Goal: Task Accomplishment & Management: Manage account settings

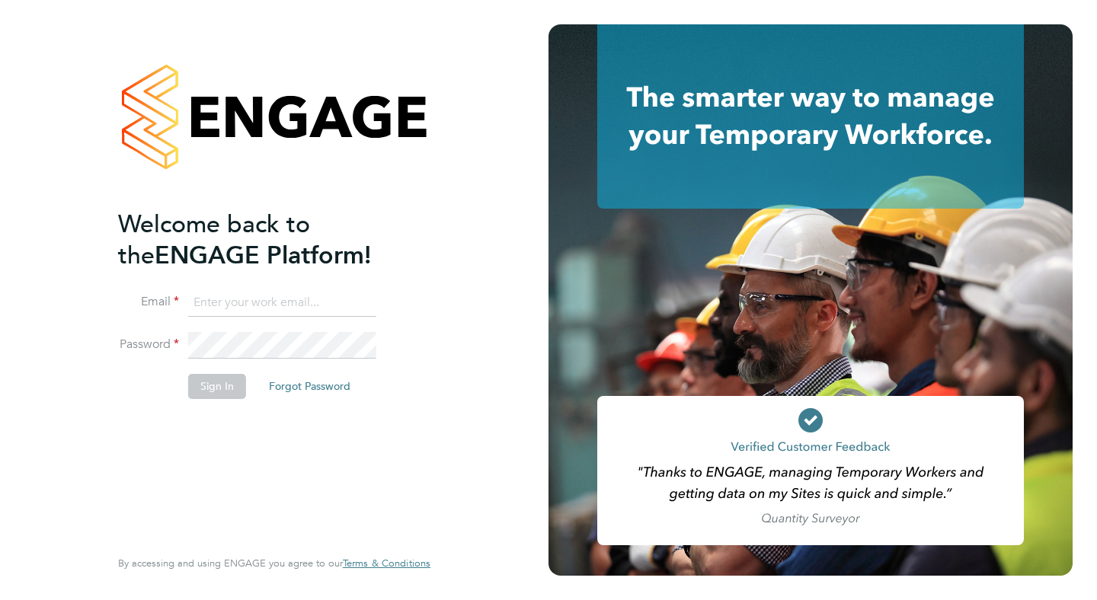
type input "support@engagelabs.io"
click at [213, 383] on button "Sign In" at bounding box center [217, 386] width 58 height 24
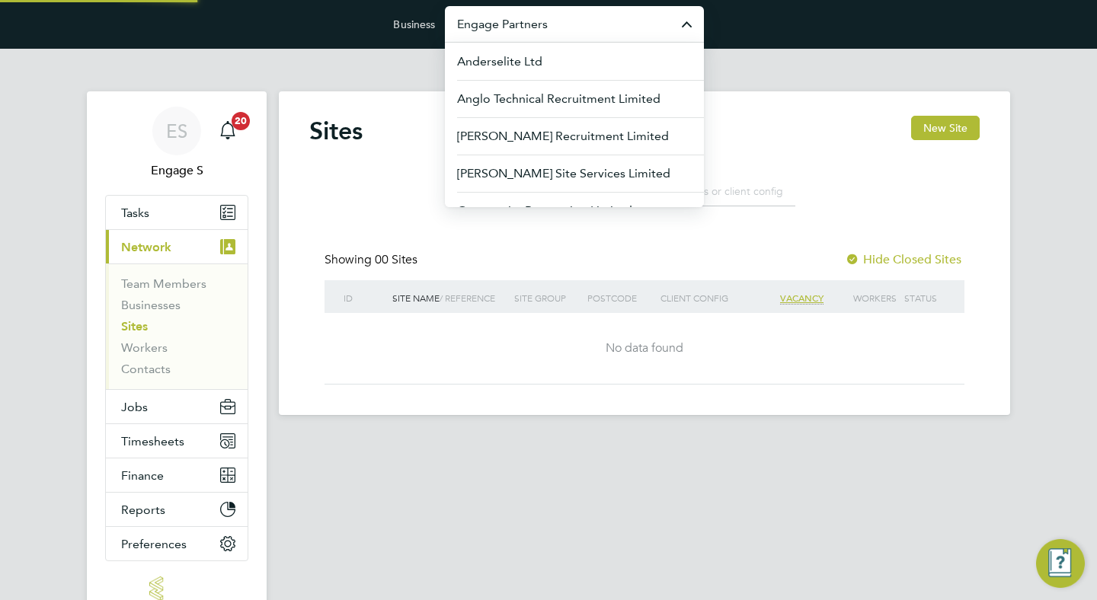
click at [593, 24] on input "Engage Partners" at bounding box center [574, 24] width 259 height 36
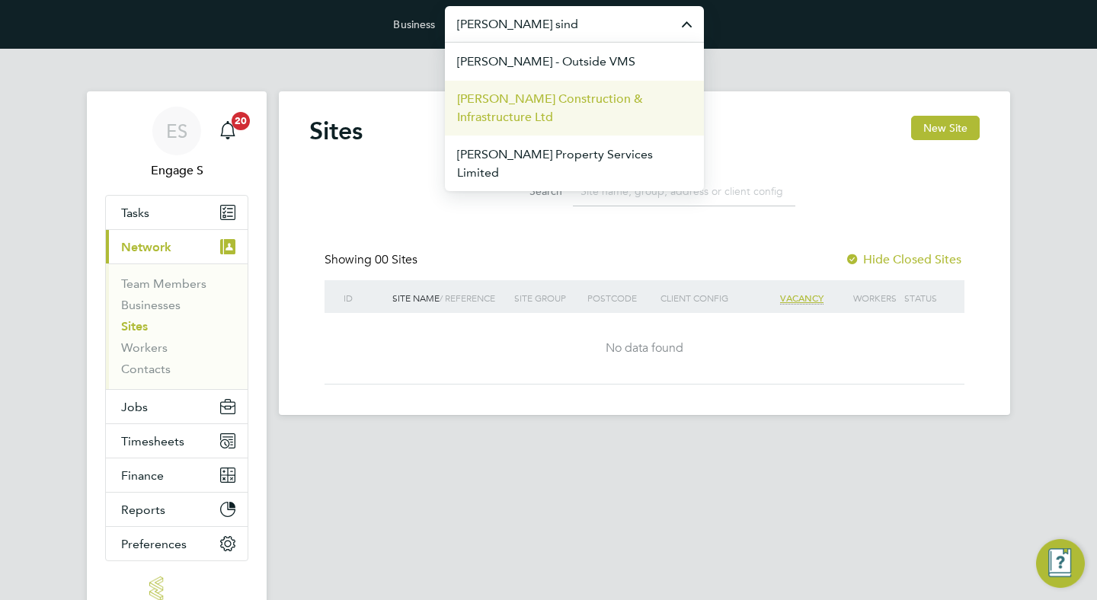
click at [552, 106] on span "[PERSON_NAME] Construction & Infrastructure Ltd" at bounding box center [574, 108] width 235 height 37
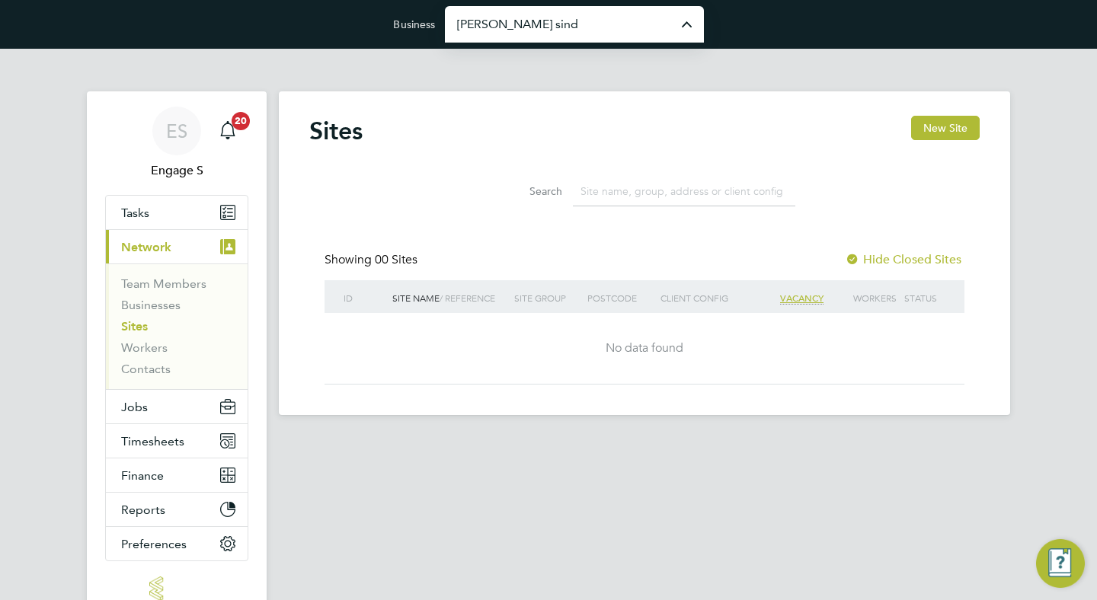
type input "[PERSON_NAME] Construction & Infrastructure Ltd"
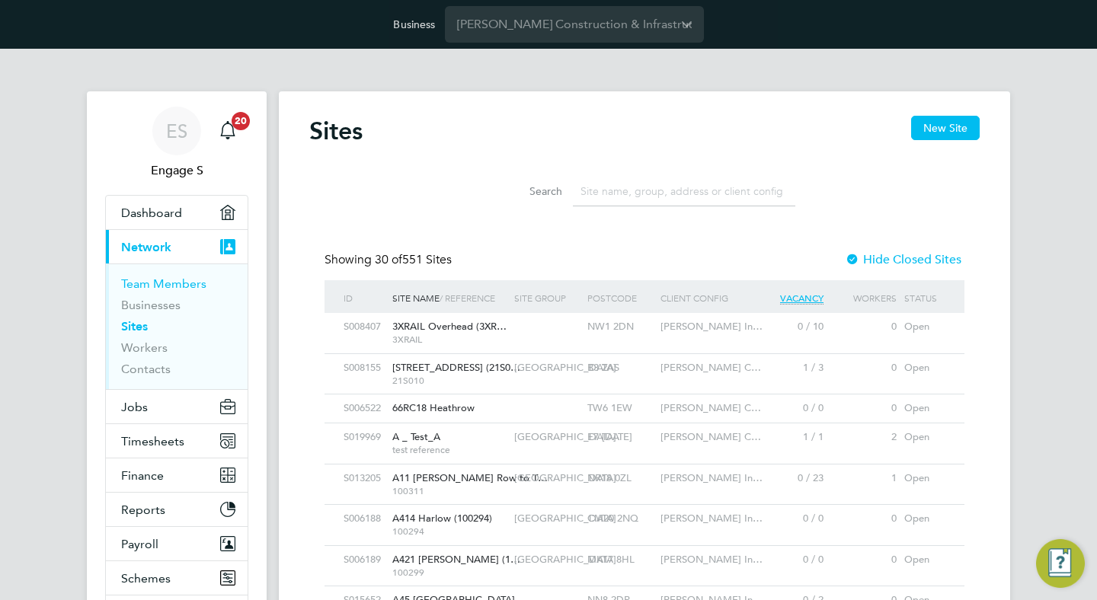
click at [193, 283] on link "Team Members" at bounding box center [163, 283] width 85 height 14
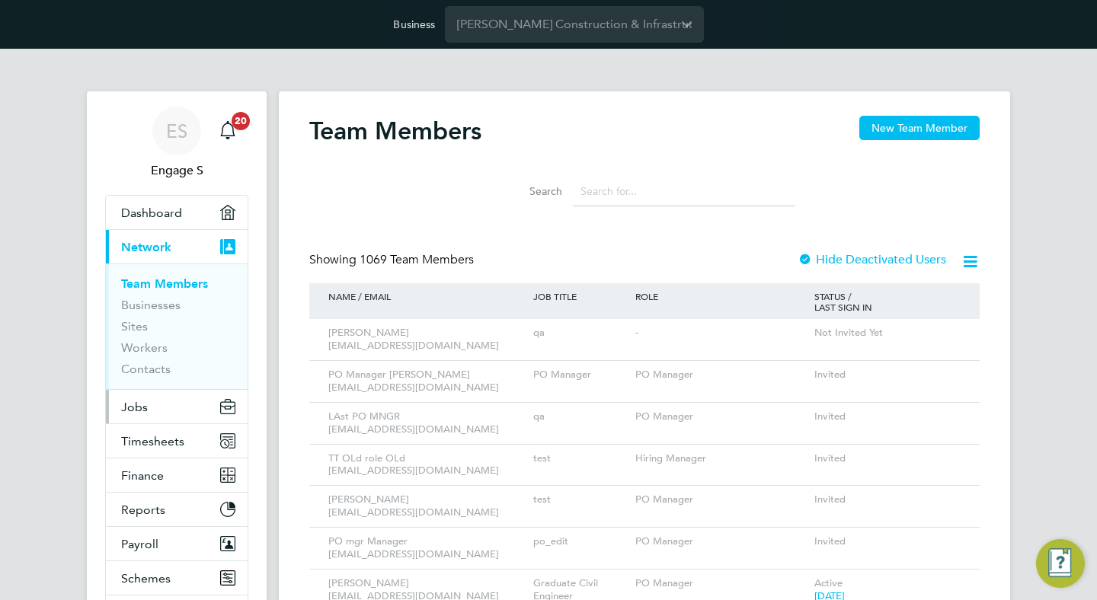
click at [142, 404] on span "Jobs" at bounding box center [134, 407] width 27 height 14
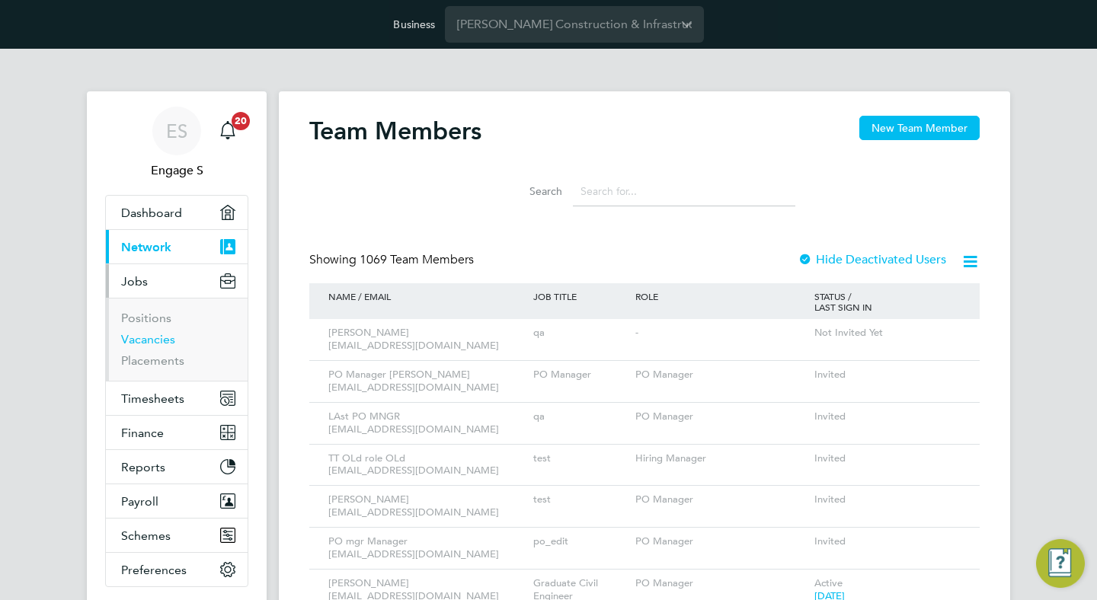
click at [156, 336] on link "Vacancies" at bounding box center [148, 339] width 54 height 14
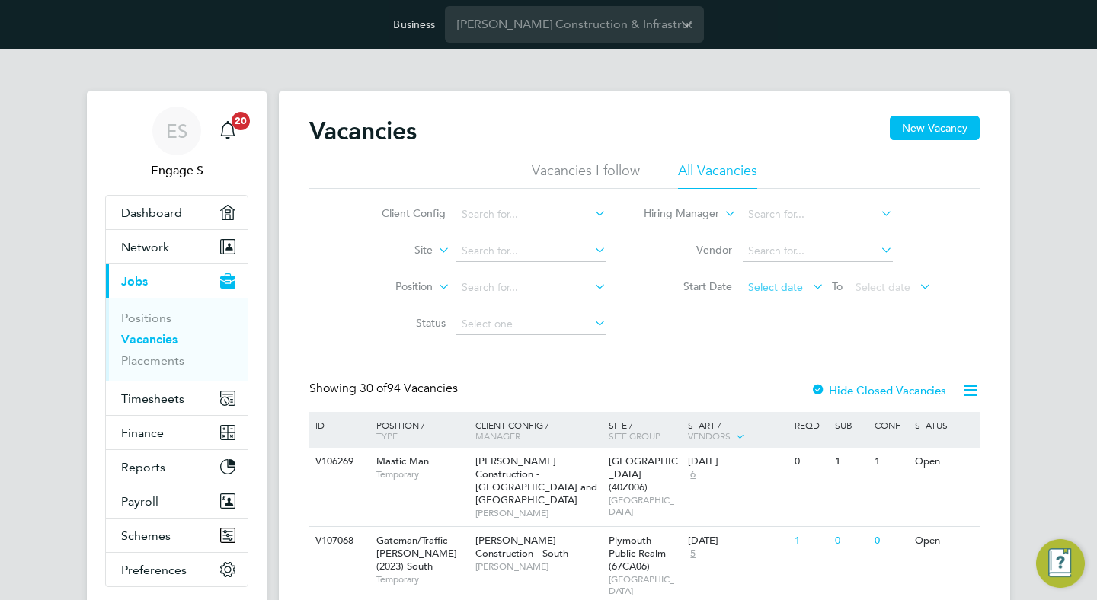
click at [806, 292] on span "Select date" at bounding box center [784, 288] width 82 height 21
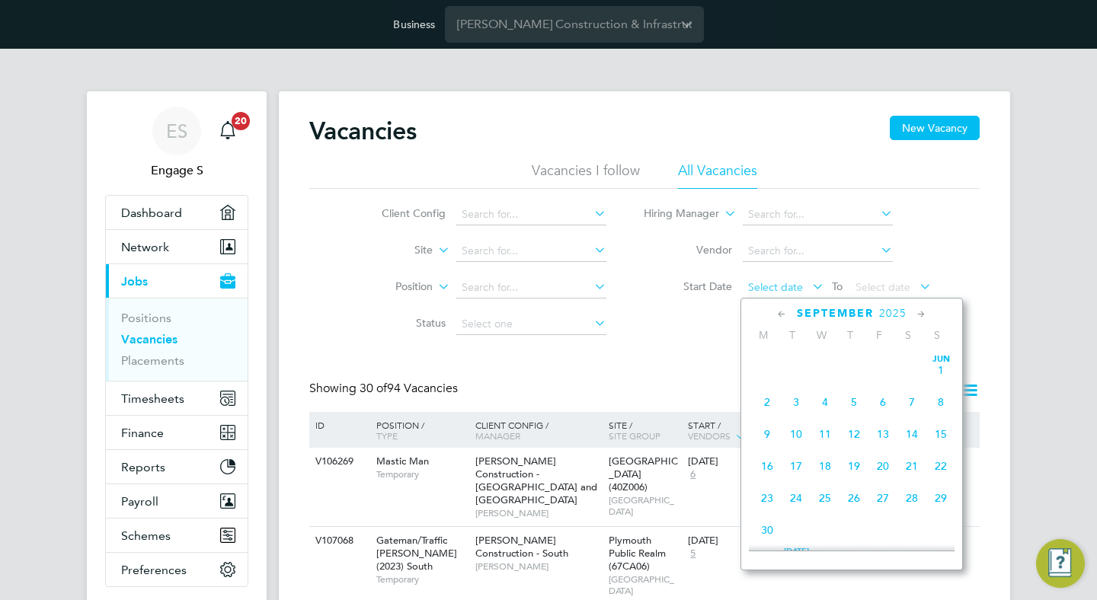
scroll to position [520, 0]
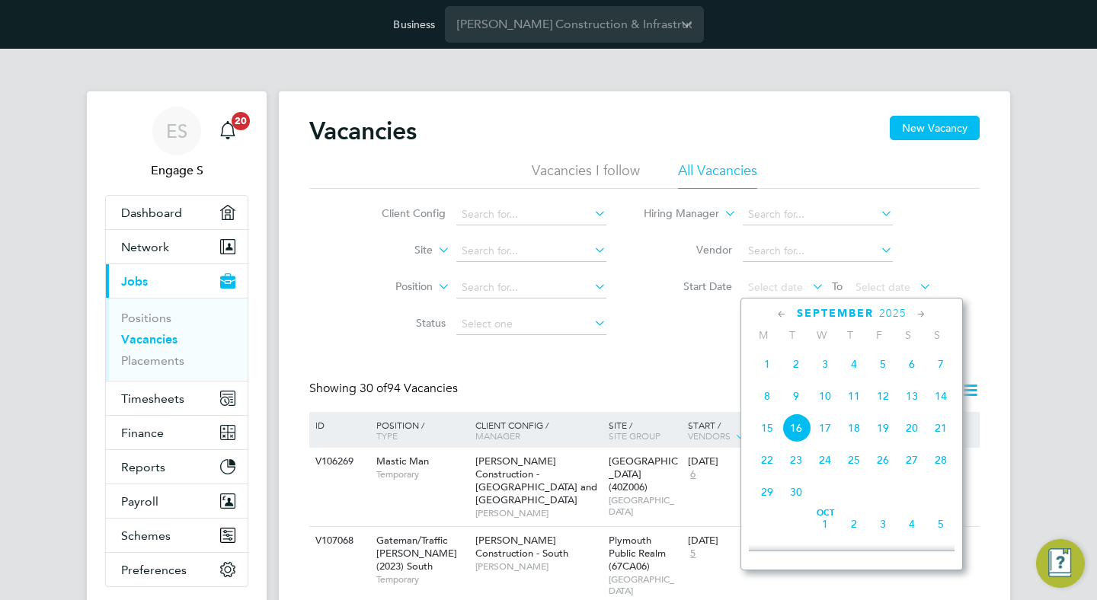
click at [769, 368] on span "Sep 1" at bounding box center [767, 364] width 29 height 29
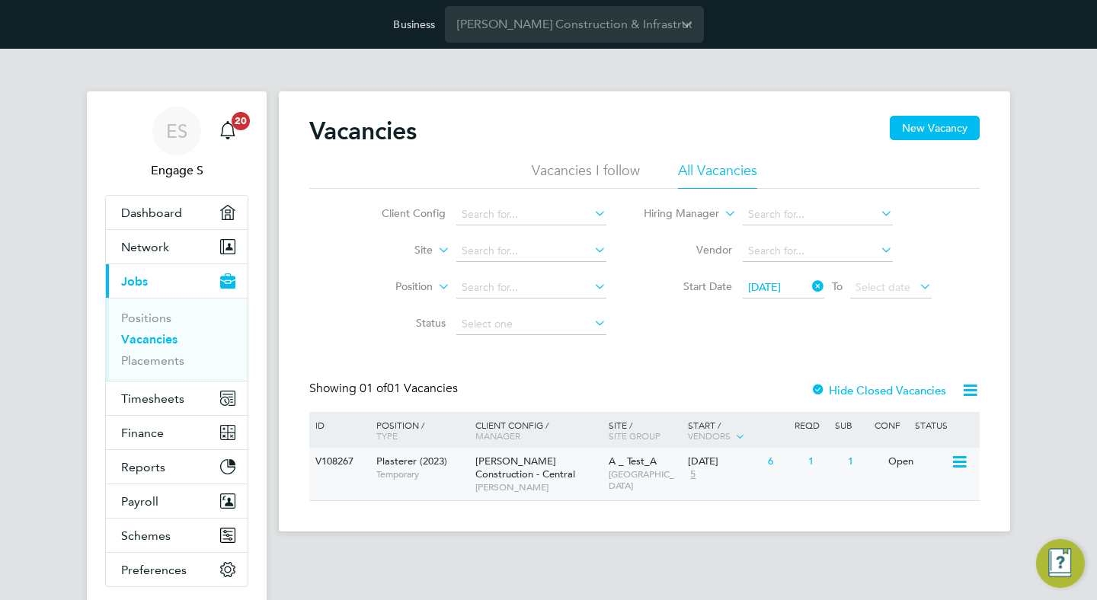
click at [542, 478] on span "Morgan Sindall Construction - Central" at bounding box center [525, 468] width 100 height 26
click at [171, 394] on span "Timesheets" at bounding box center [152, 399] width 63 height 14
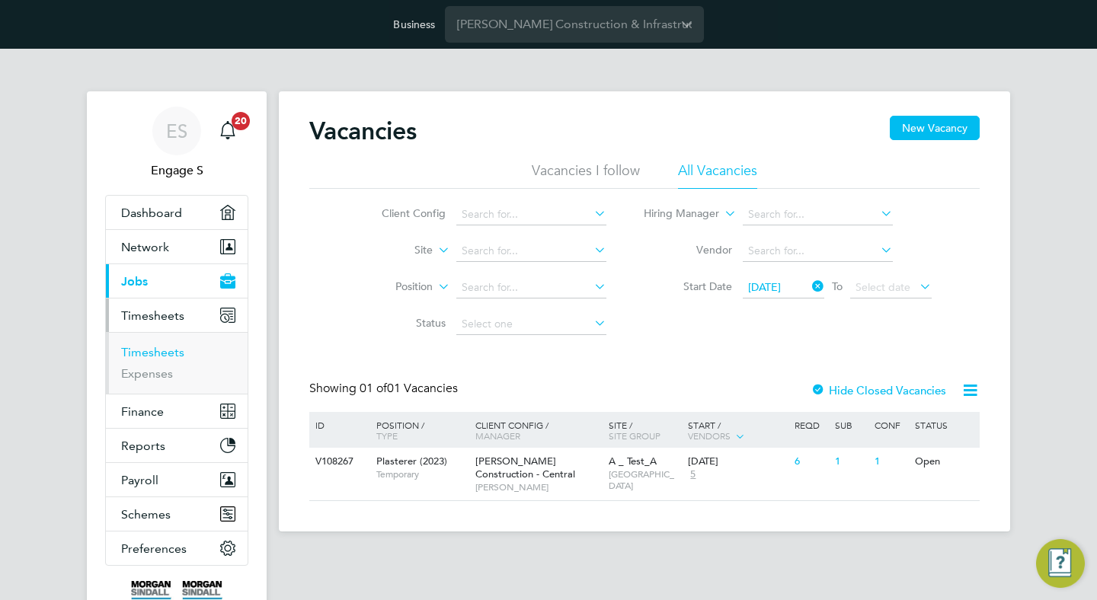
click at [165, 350] on link "Timesheets" at bounding box center [152, 352] width 63 height 14
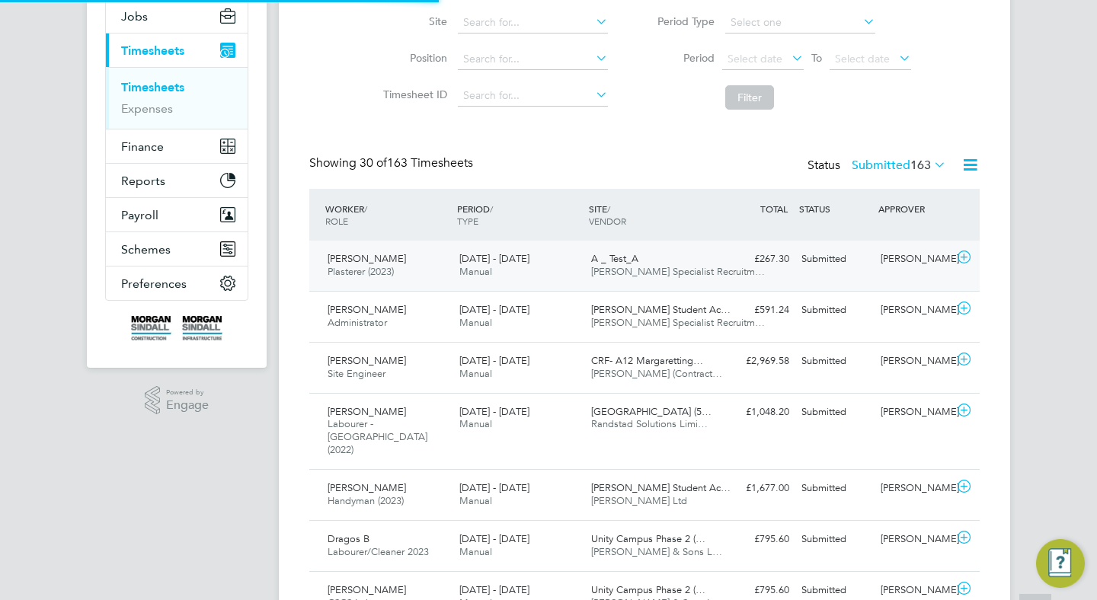
scroll to position [8, 8]
click at [649, 268] on span "[PERSON_NAME] Specialist Recruitm…" at bounding box center [678, 271] width 174 height 13
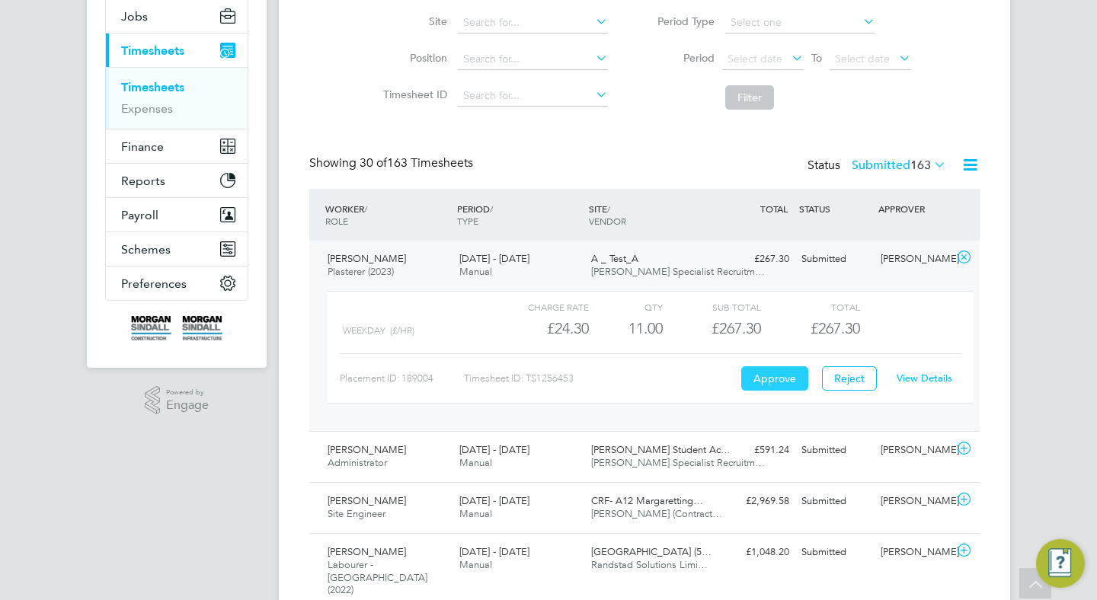
click at [763, 376] on button "Approve" at bounding box center [774, 378] width 67 height 24
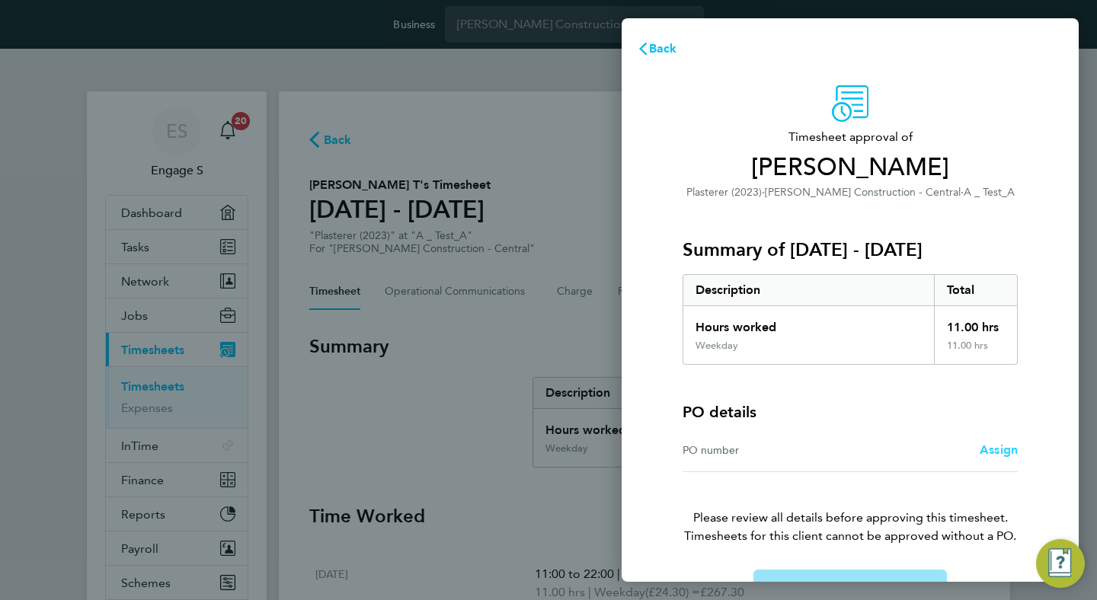
click at [1001, 454] on span "Assign" at bounding box center [999, 450] width 38 height 14
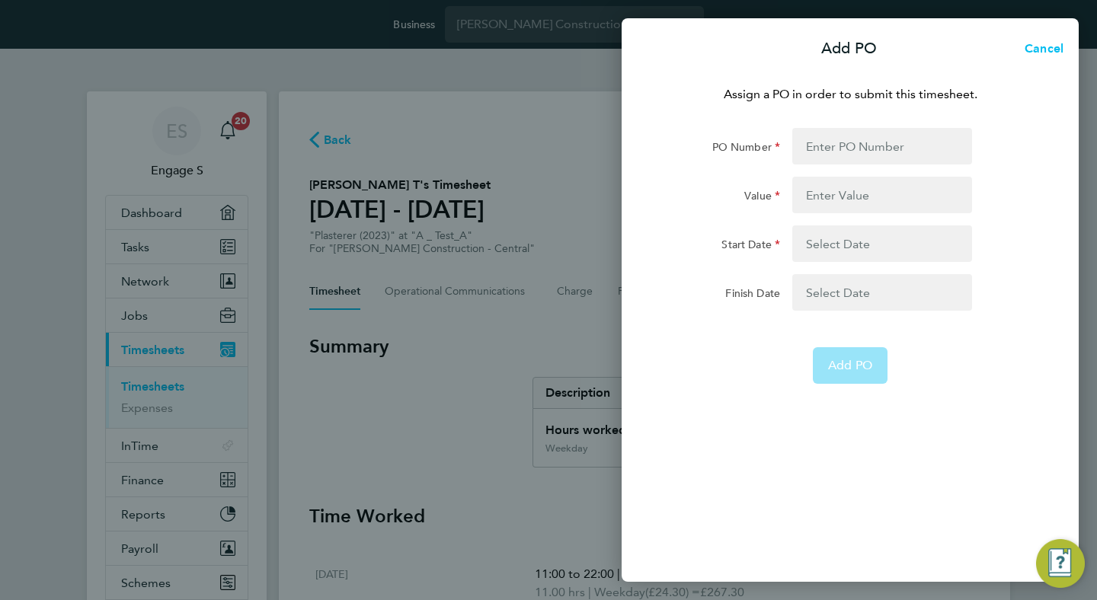
click at [849, 174] on form "PO Number Value Start Date Finish Date Add PO" at bounding box center [850, 256] width 372 height 256
click at [861, 149] on input "PO Number" at bounding box center [882, 146] width 180 height 37
type input "7890"
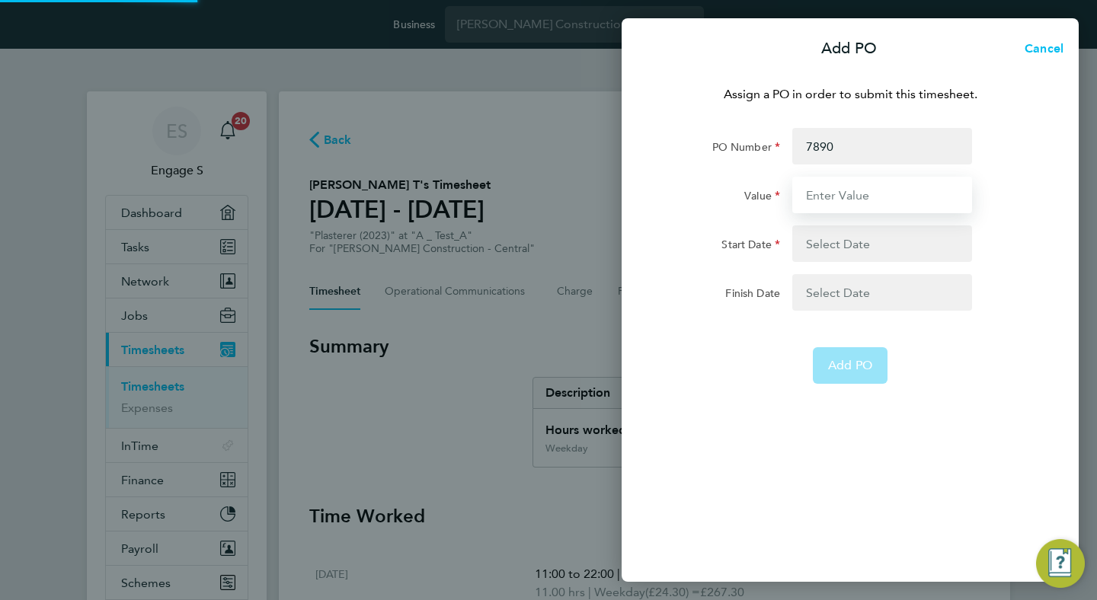
click at [871, 200] on input "Value" at bounding box center [882, 195] width 180 height 37
type input "99990"
click at [887, 238] on button "button" at bounding box center [882, 243] width 180 height 37
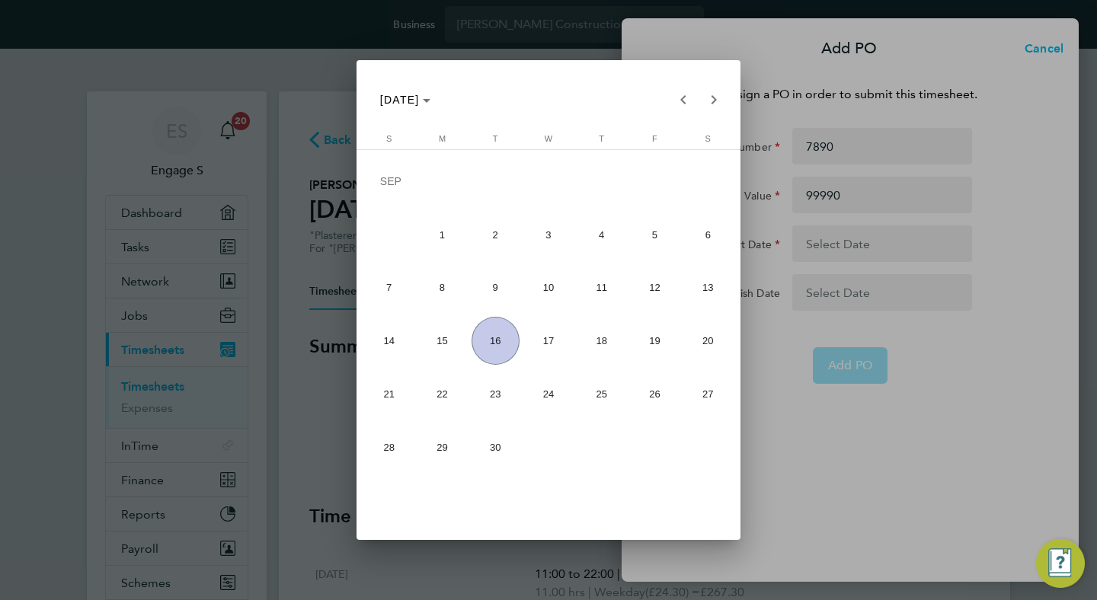
click at [449, 232] on span "1" at bounding box center [442, 235] width 48 height 48
type input "01 Sep 25"
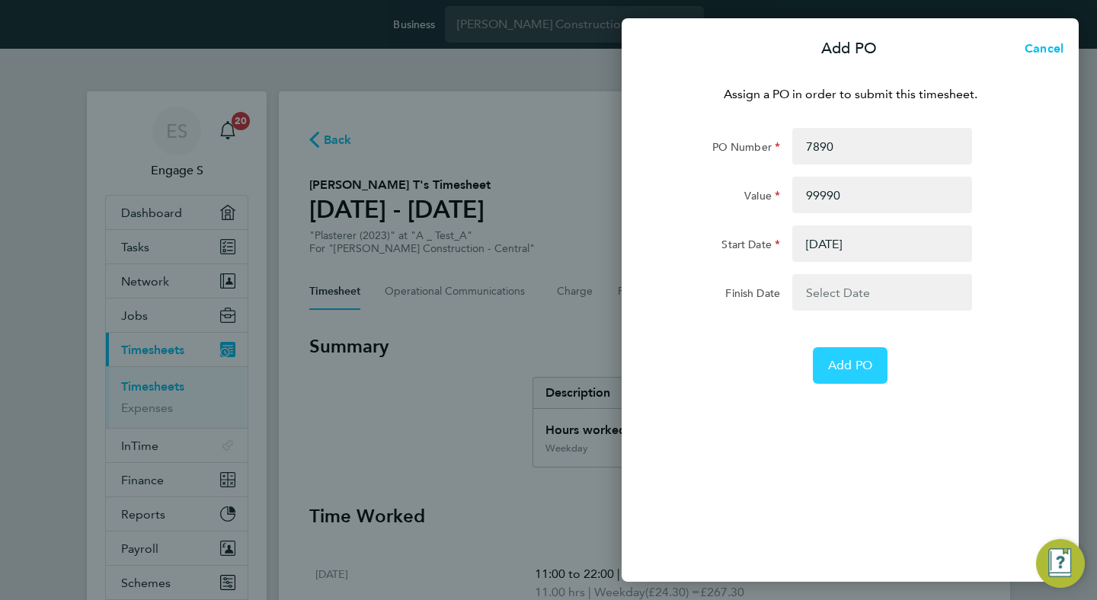
click at [855, 377] on button "Add PO" at bounding box center [850, 365] width 75 height 37
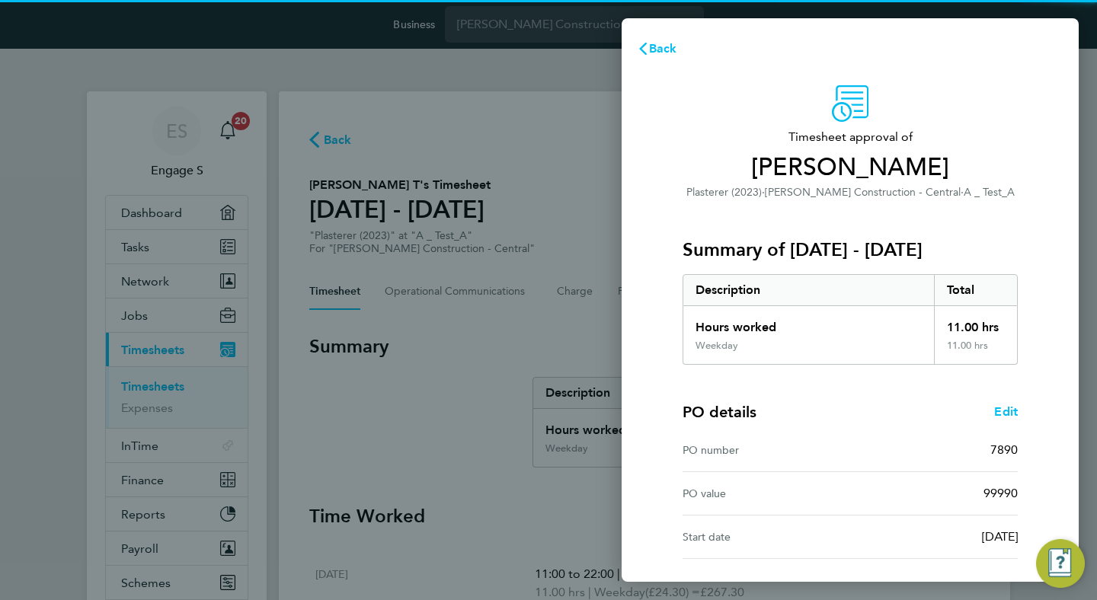
scroll to position [129, 0]
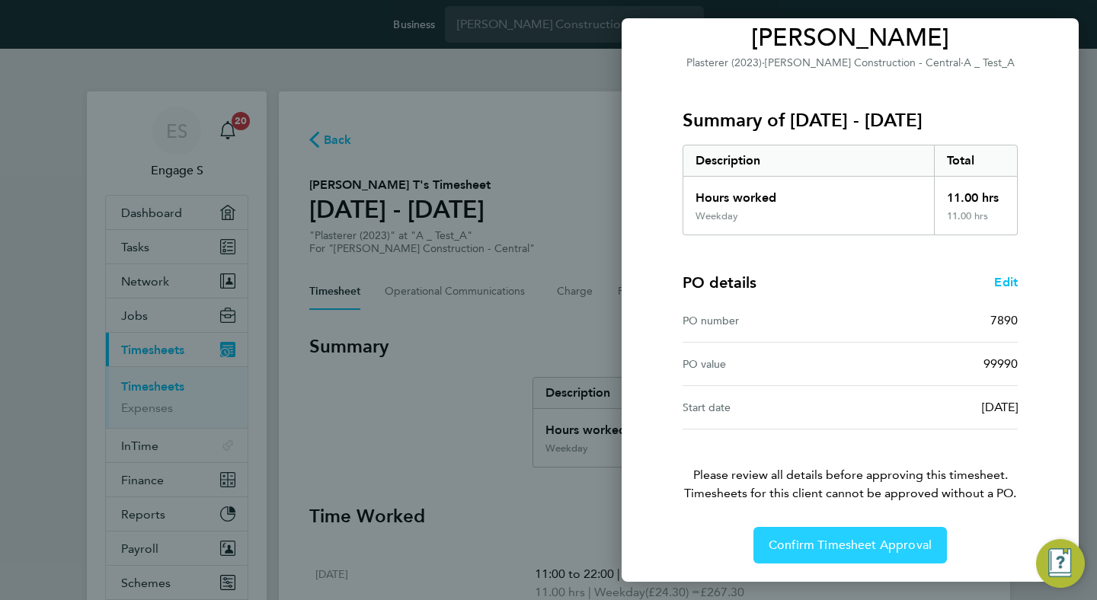
click at [890, 560] on button "Confirm Timesheet Approval" at bounding box center [849, 545] width 193 height 37
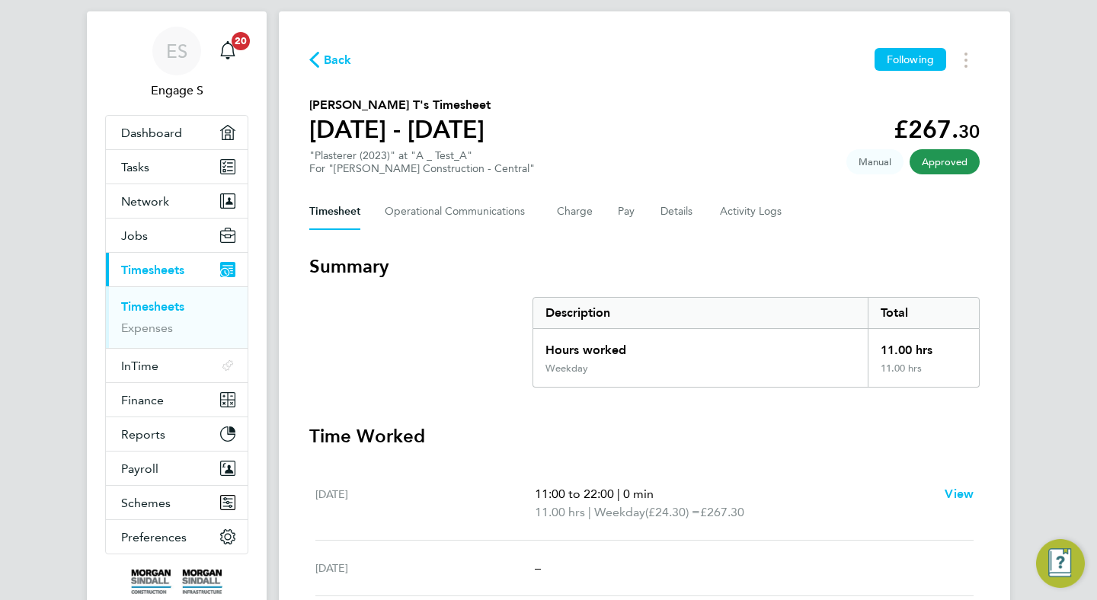
scroll to position [34, 0]
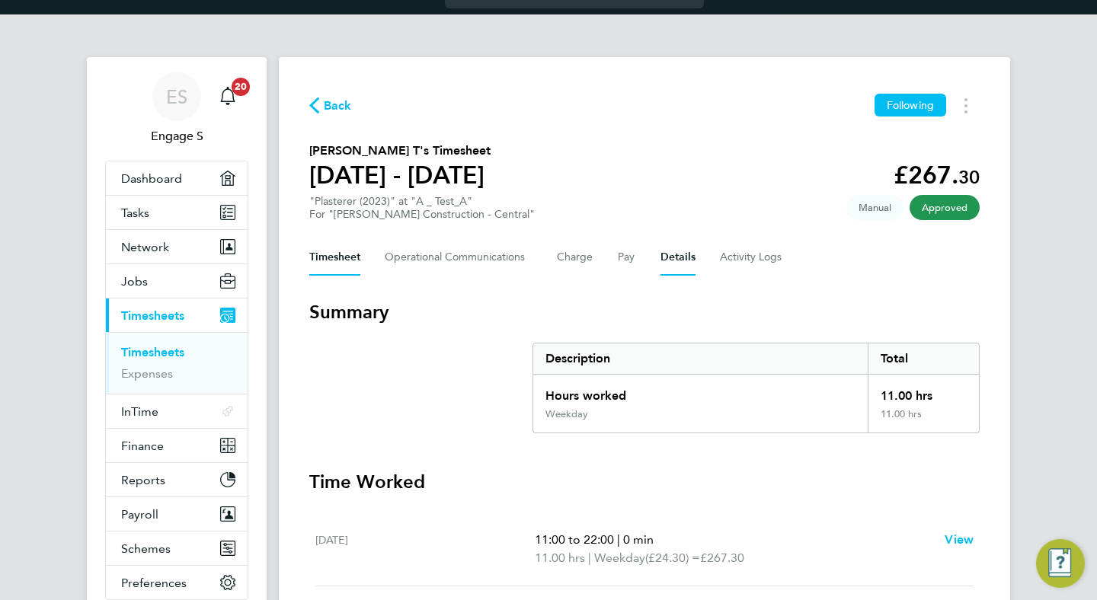
click at [674, 258] on button "Details" at bounding box center [677, 257] width 35 height 37
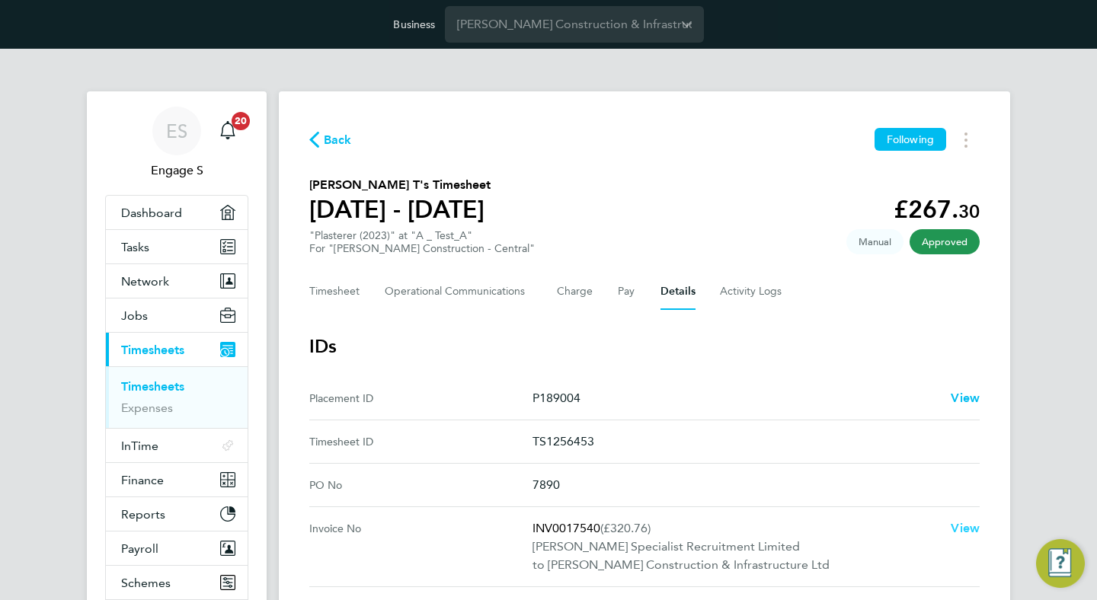
click at [959, 529] on span "View" at bounding box center [965, 528] width 29 height 14
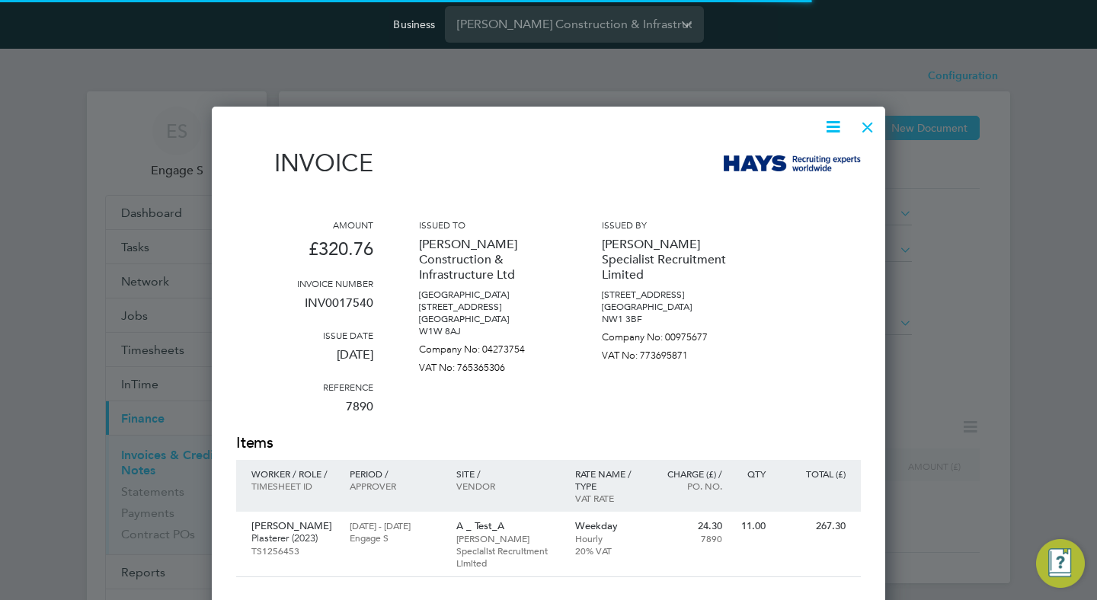
scroll to position [776, 674]
click at [508, 542] on p "[PERSON_NAME] Specialist Recruitment Limited" at bounding box center [508, 550] width 104 height 37
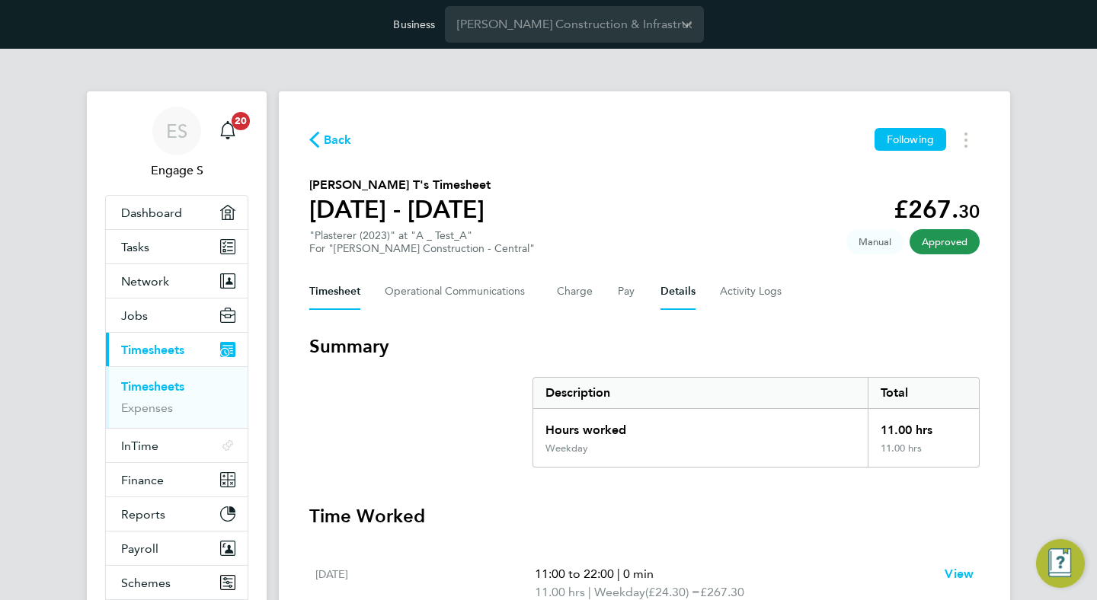
click at [670, 285] on button "Details" at bounding box center [677, 291] width 35 height 37
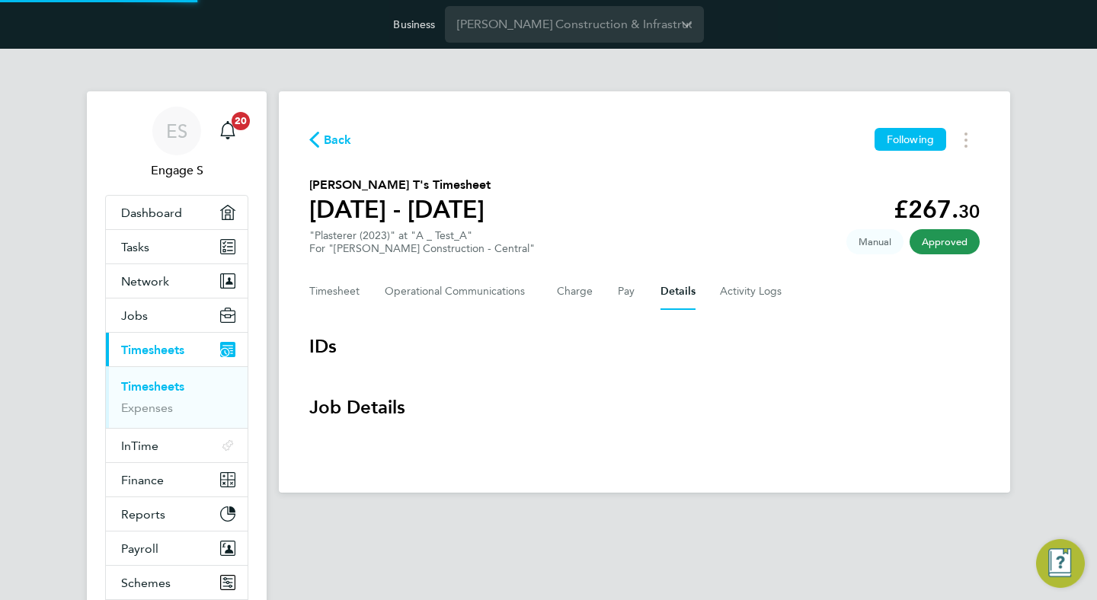
click at [667, 292] on button "Details" at bounding box center [677, 291] width 35 height 37
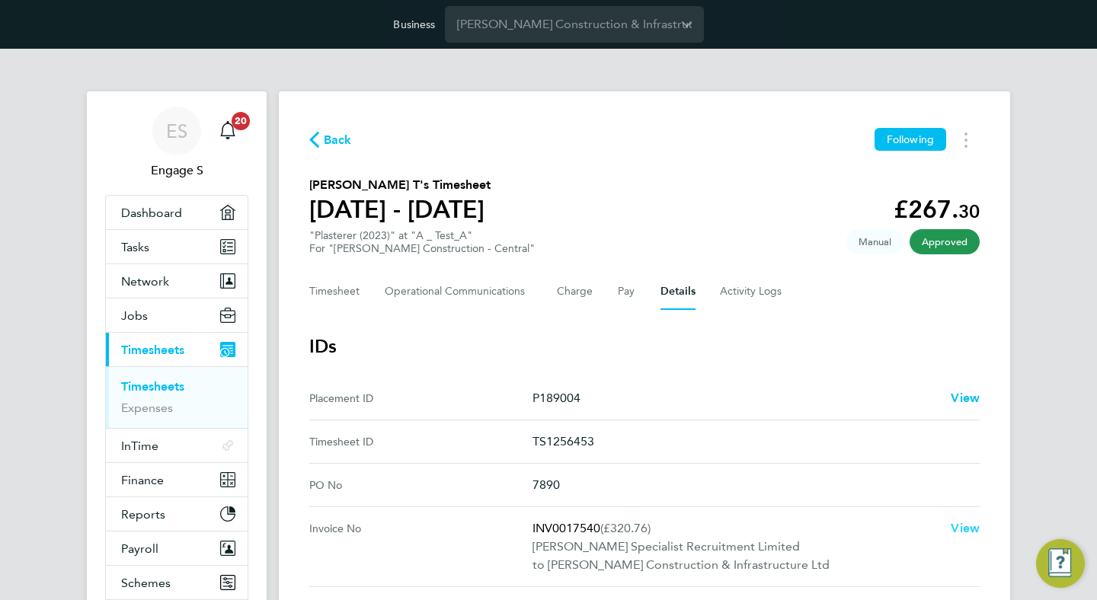
click at [963, 529] on span "View" at bounding box center [965, 528] width 29 height 14
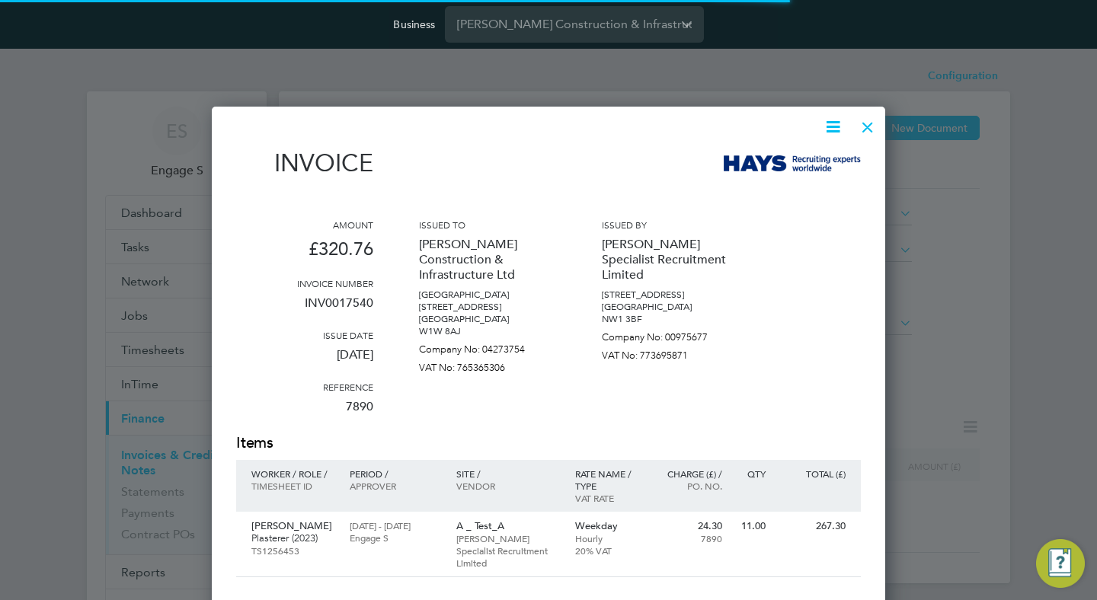
scroll to position [776, 674]
click at [865, 123] on div at bounding box center [867, 123] width 27 height 27
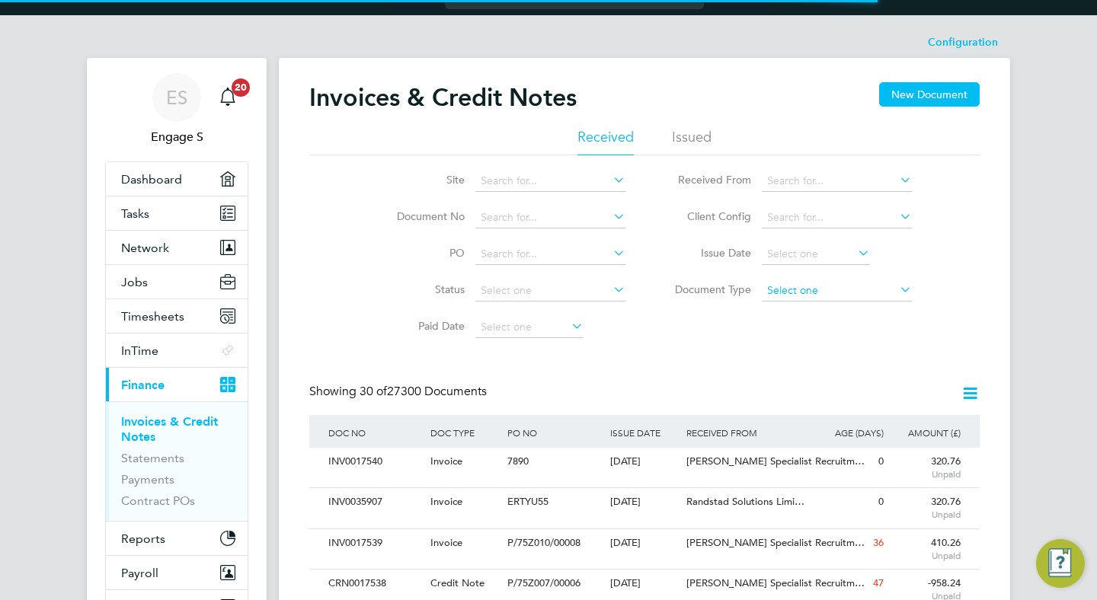
scroll to position [0, 0]
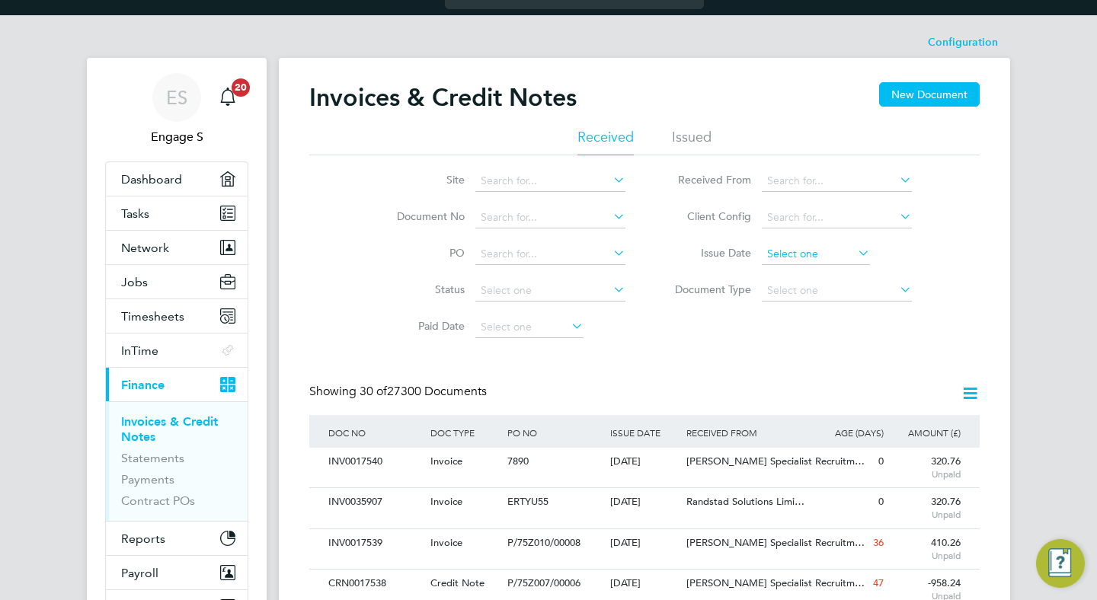
click at [840, 258] on input at bounding box center [816, 254] width 108 height 21
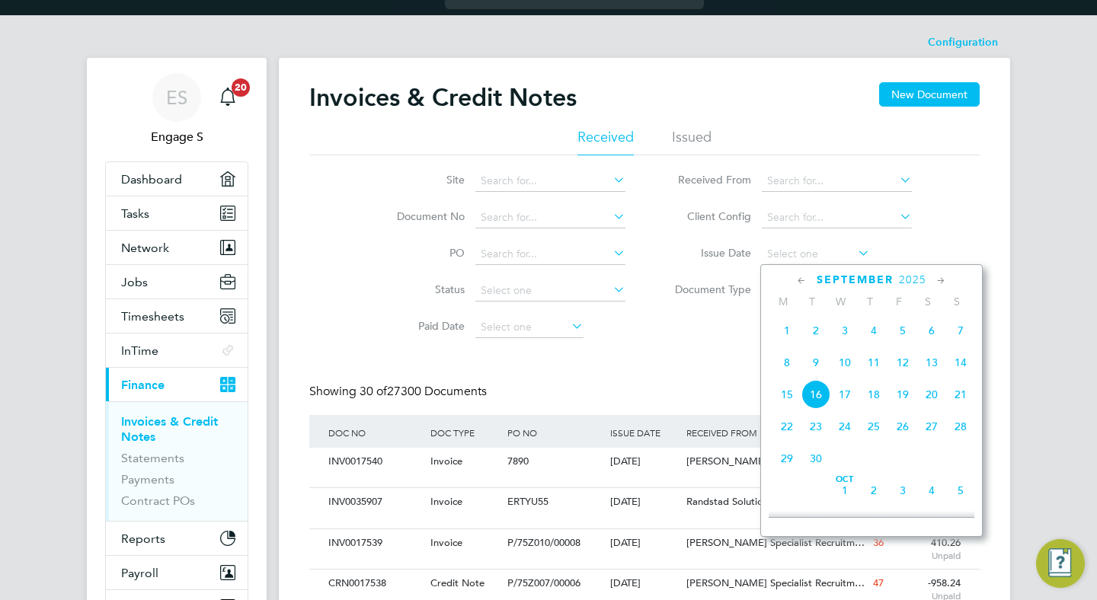
click at [822, 401] on span "16" at bounding box center [815, 394] width 29 height 29
type input "[DATE]"
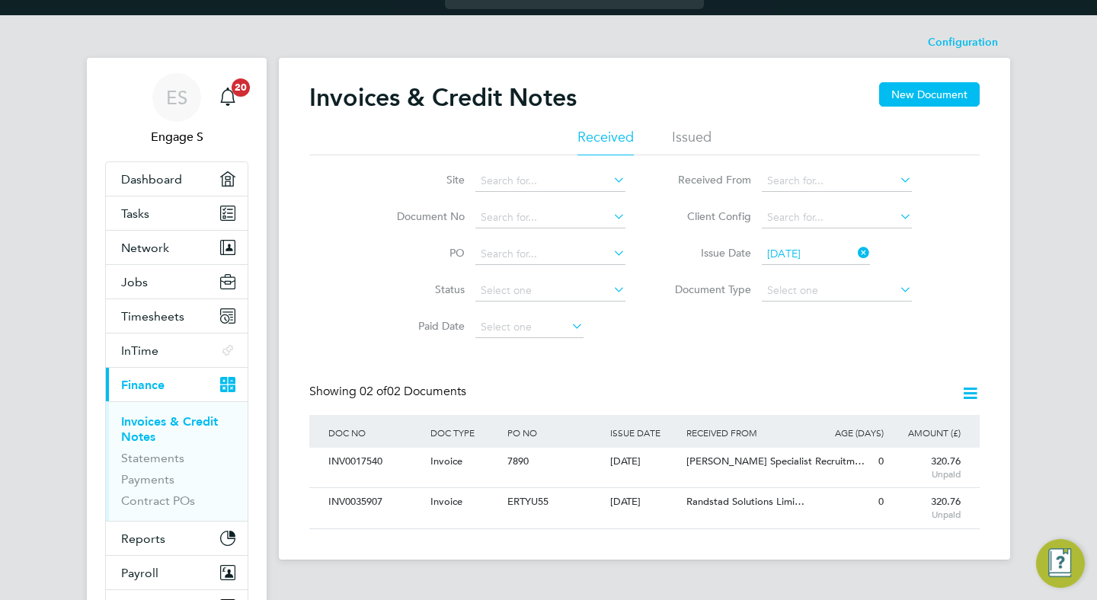
click at [969, 389] on icon at bounding box center [969, 393] width 19 height 19
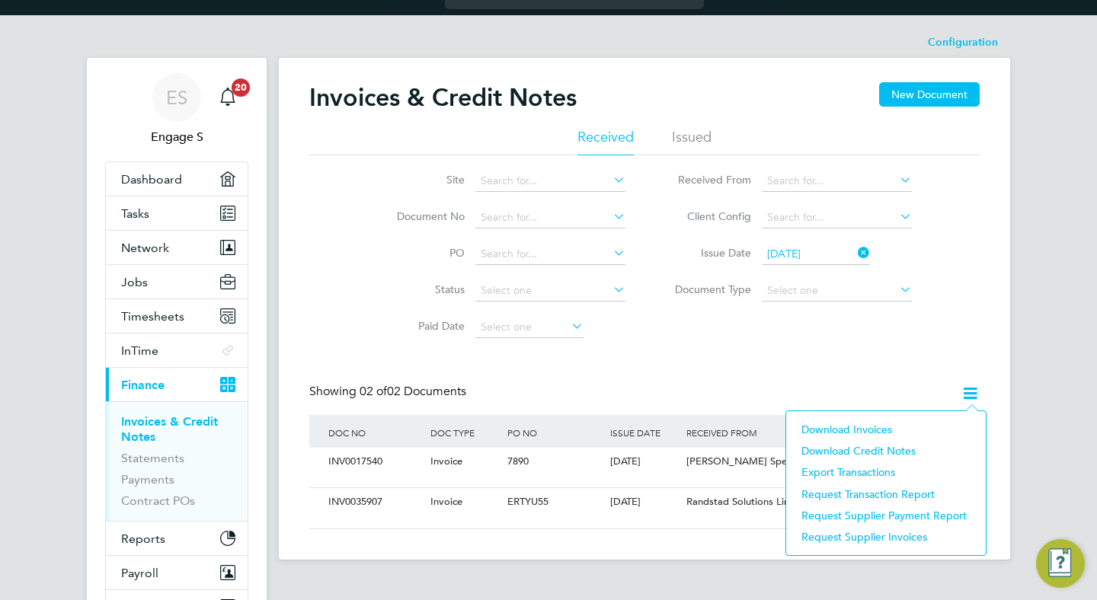
click at [868, 432] on li "Download invoices" at bounding box center [886, 429] width 184 height 21
